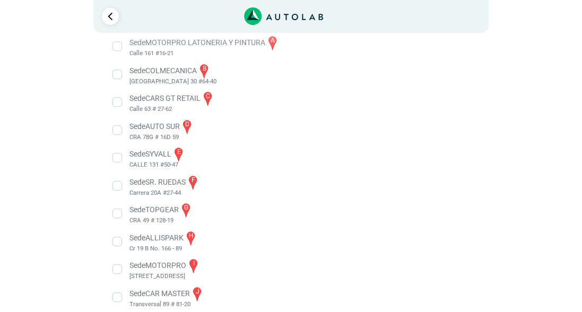
scroll to position [204, 0]
drag, startPoint x: 174, startPoint y: 154, endPoint x: 148, endPoint y: 155, distance: 26.0
click at [148, 155] on li "Sede SYVALL e CALLE 131 #50-47" at bounding box center [291, 157] width 372 height 24
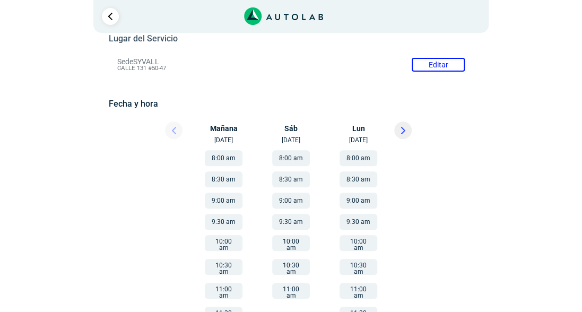
scroll to position [159, 0]
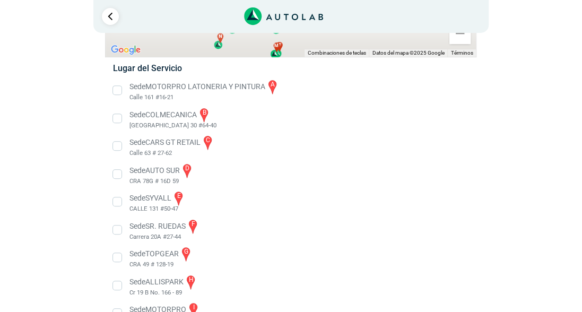
scroll to position [204, 0]
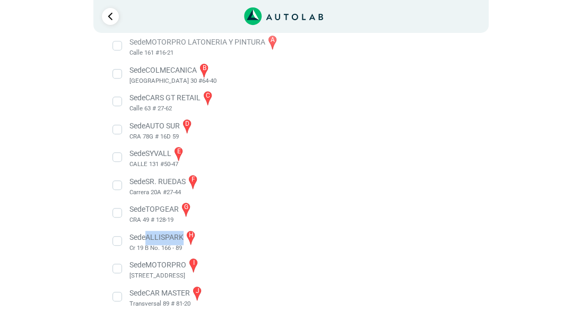
drag, startPoint x: 182, startPoint y: 235, endPoint x: 147, endPoint y: 235, distance: 35.0
click at [147, 235] on li "Sede ALLISPARK h Cr 19 B No. 166 - 89" at bounding box center [291, 241] width 372 height 24
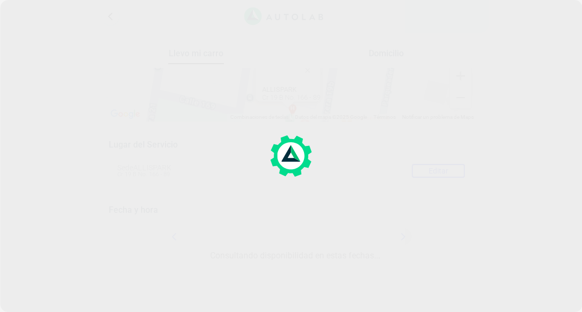
scroll to position [61, 0]
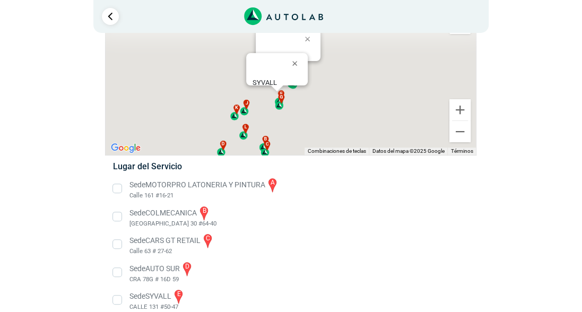
scroll to position [204, 0]
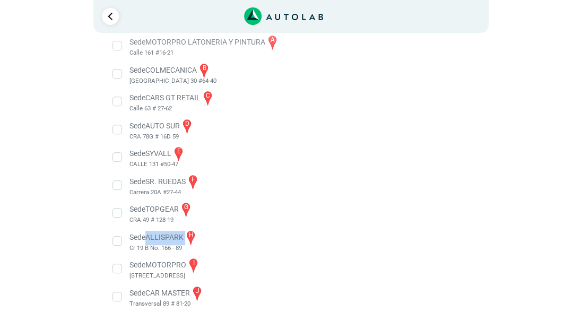
drag, startPoint x: 186, startPoint y: 236, endPoint x: 149, endPoint y: 237, distance: 36.6
click at [149, 237] on li "Sede ALLISPARK h Cr 19 B No. 166 - 89" at bounding box center [291, 241] width 372 height 24
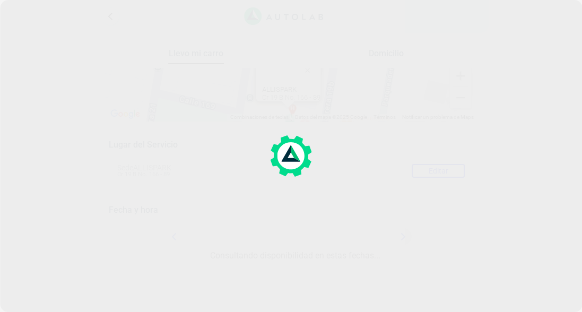
scroll to position [61, 0]
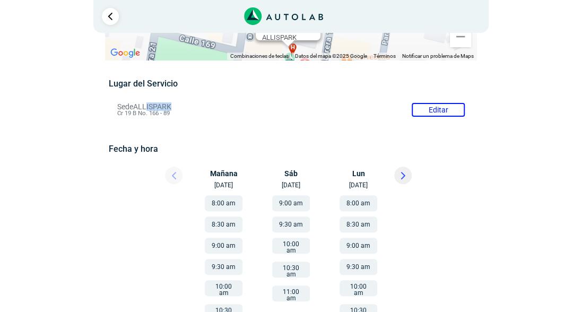
drag, startPoint x: 174, startPoint y: 107, endPoint x: 148, endPoint y: 107, distance: 26.0
click at [148, 107] on li "Sede ALLISPARK Editar Cr 19 B No. 166 - 89" at bounding box center [290, 109] width 363 height 17
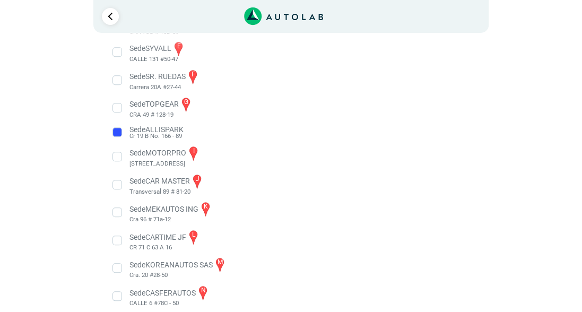
scroll to position [319, 0]
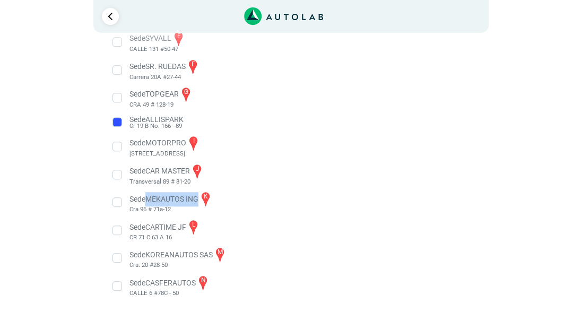
drag, startPoint x: 190, startPoint y: 199, endPoint x: 147, endPoint y: 199, distance: 42.9
click at [147, 199] on li "Sede MEKAUTOS ING k Cra 96 # 71a-12" at bounding box center [291, 202] width 372 height 24
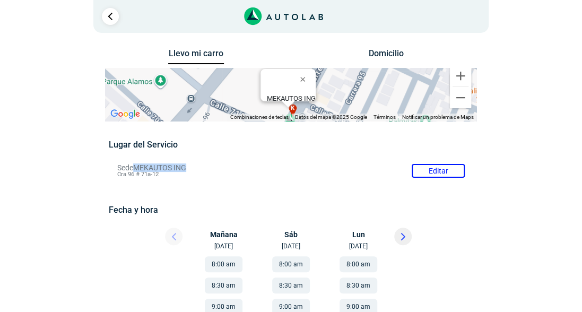
drag, startPoint x: 190, startPoint y: 170, endPoint x: 137, endPoint y: 171, distance: 53.0
click at [137, 171] on li "Sede MEKAUTOS ING Editar Cra 96 # 71a-12" at bounding box center [290, 170] width 363 height 17
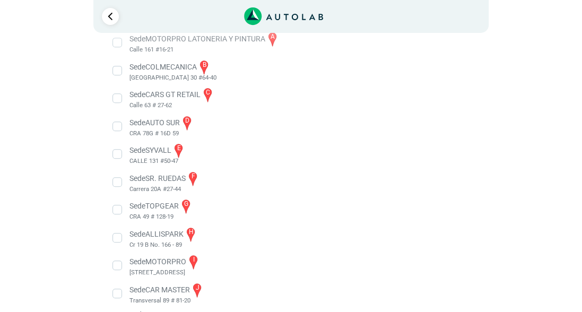
scroll to position [319, 0]
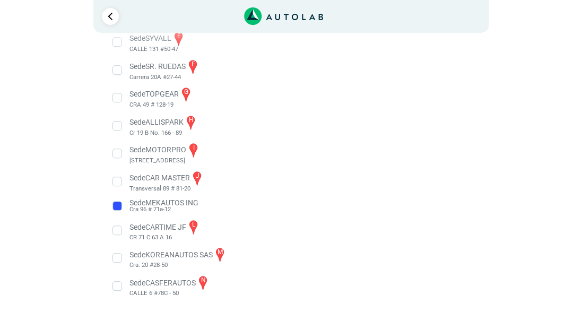
drag, startPoint x: 166, startPoint y: 204, endPoint x: 70, endPoint y: 122, distance: 126.0
click at [70, 122] on div "Llevo mi carro [GEOGRAPHIC_DATA] ← Mover a la izquierda → Mover a la derecha ↑ …" at bounding box center [290, 20] width 469 height 584
drag, startPoint x: 182, startPoint y: 201, endPoint x: 130, endPoint y: 200, distance: 52.0
click at [130, 200] on li "Sede MEKAUTOS ING Cra 96 # 71a-12" at bounding box center [291, 205] width 372 height 17
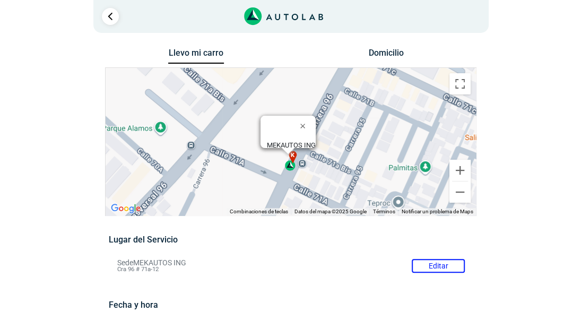
scroll to position [0, 0]
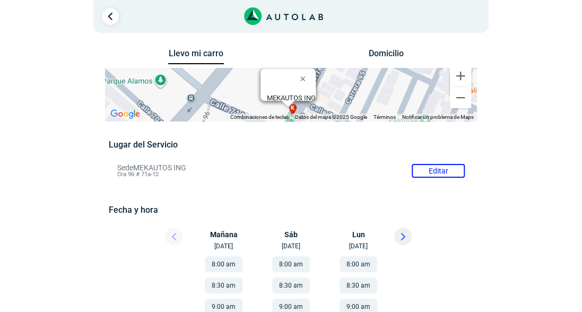
drag, startPoint x: 120, startPoint y: 168, endPoint x: 195, endPoint y: 172, distance: 75.4
click at [195, 172] on li "Sede MEKAUTOS ING Editar Cra 96 # 71a-12" at bounding box center [290, 170] width 363 height 17
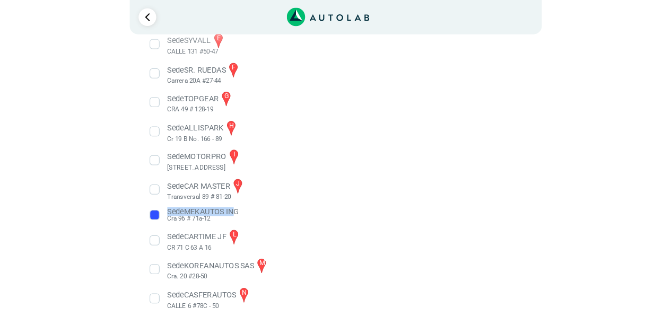
scroll to position [305, 0]
